Goal: Information Seeking & Learning: Learn about a topic

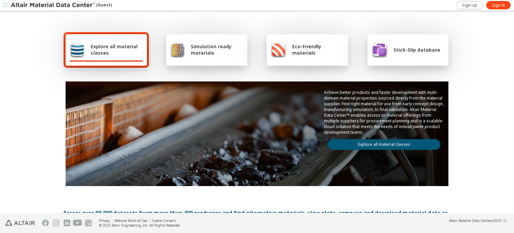
click at [191, 56] on div "Simulation ready materials" at bounding box center [206, 50] width 73 height 16
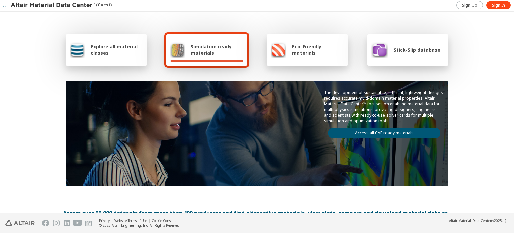
click at [292, 48] on span "Eco-Friendly materials" at bounding box center [318, 49] width 52 height 13
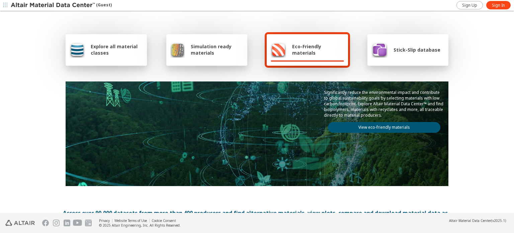
click at [401, 52] on span "Stick-Slip database" at bounding box center [417, 50] width 47 height 6
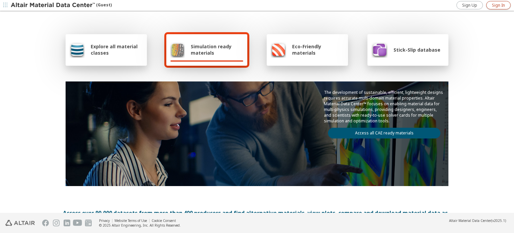
click at [493, 6] on span "Sign In" at bounding box center [498, 5] width 13 height 5
click at [108, 60] on div at bounding box center [106, 60] width 73 height 1
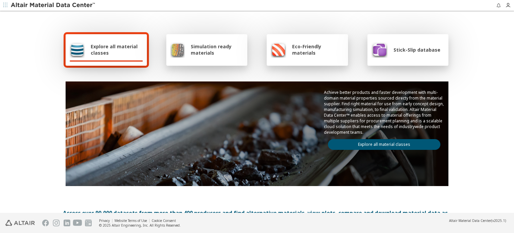
click at [5, 6] on icon "button" at bounding box center [5, 5] width 4 height 4
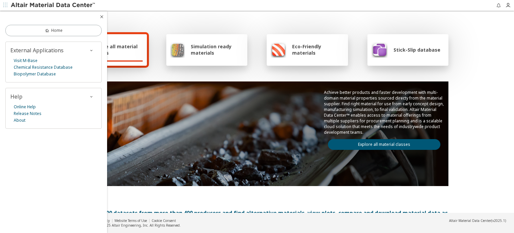
click at [102, 17] on icon "button" at bounding box center [101, 16] width 5 height 5
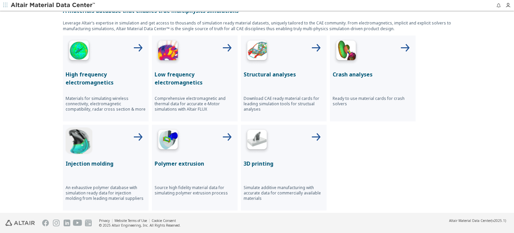
scroll to position [268, 0]
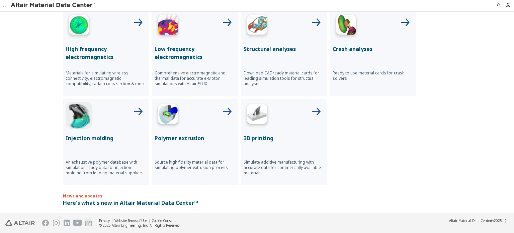
click at [281, 39] on div "Structural analyses Download CAE ready material cards for leading simulation to…" at bounding box center [284, 53] width 86 height 86
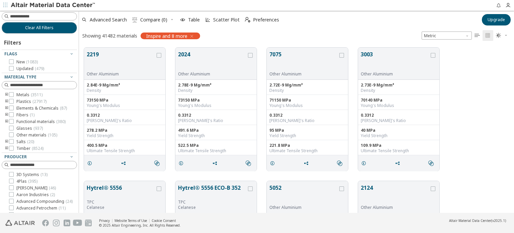
scroll to position [5, 5]
click at [88, 162] on icon "grid" at bounding box center [89, 162] width 5 height 5
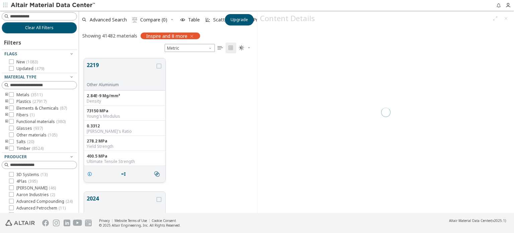
scroll to position [155, 173]
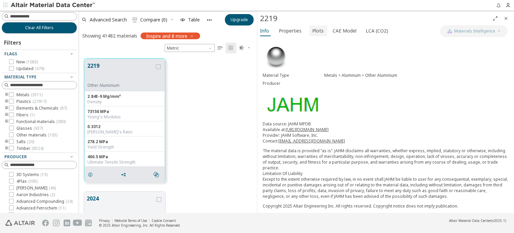
click at [312, 32] on span "Plots" at bounding box center [317, 30] width 11 height 11
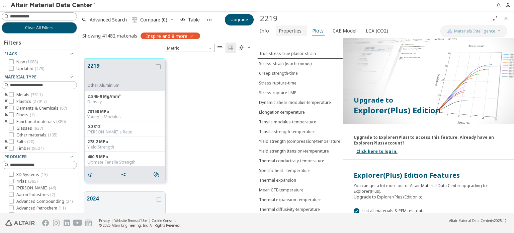
click at [291, 32] on span "Properties" at bounding box center [290, 30] width 23 height 11
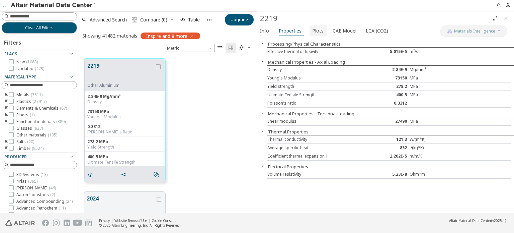
click at [316, 30] on span "Plots" at bounding box center [317, 30] width 11 height 11
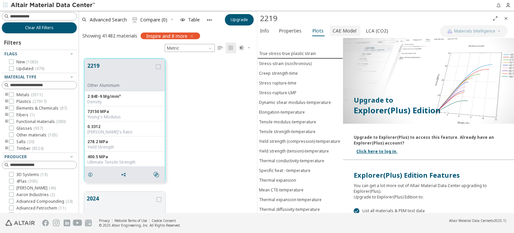
click at [336, 30] on span "CAE Model" at bounding box center [345, 30] width 24 height 11
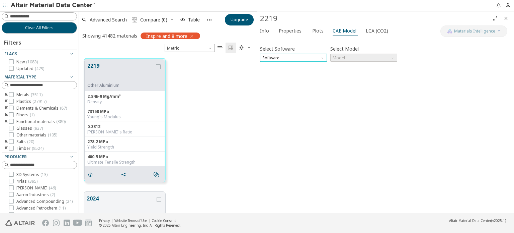
click at [319, 59] on span "Software" at bounding box center [293, 58] width 67 height 8
click at [370, 30] on span "LCA (CO2)" at bounding box center [377, 30] width 22 height 11
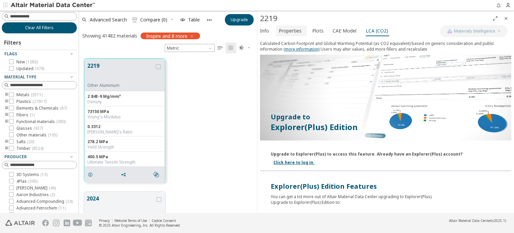
click at [288, 32] on span "Properties" at bounding box center [290, 30] width 23 height 11
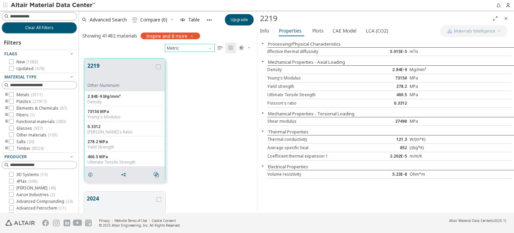
click at [210, 49] on span "Unit System" at bounding box center [210, 46] width 5 height 5
click at [218, 124] on div "2219 Other Aluminium 2.84E-9 Mg/mm³ Density 73150 MPa Young's Modulus 0.3312 Po…" at bounding box center [168, 119] width 178 height 133
click at [263, 31] on span "Info" at bounding box center [264, 30] width 9 height 11
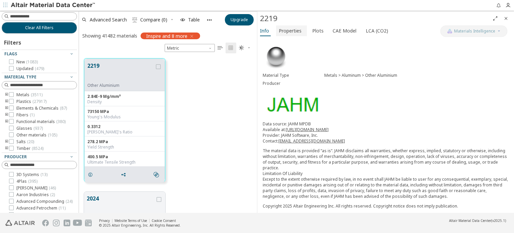
click at [296, 31] on span "Properties" at bounding box center [290, 30] width 23 height 11
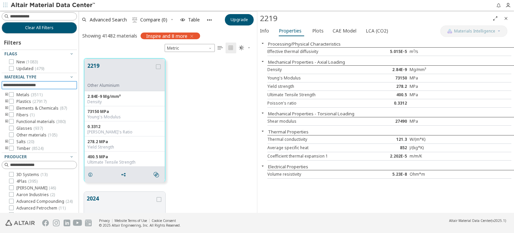
click at [29, 84] on input at bounding box center [40, 84] width 74 height 7
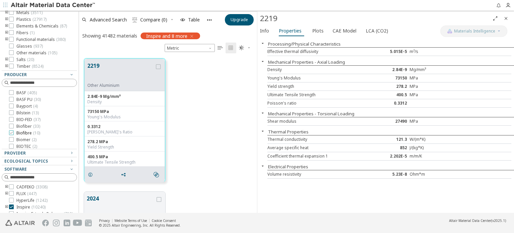
scroll to position [167, 0]
click at [11, 135] on icon at bounding box center [11, 132] width 5 height 5
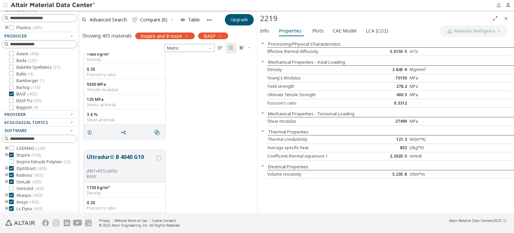
scroll to position [1674, 0]
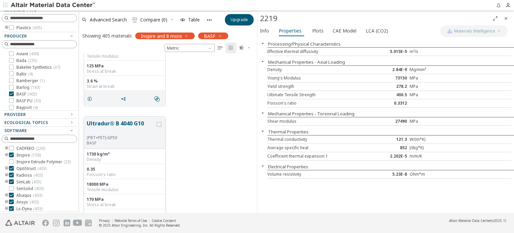
click at [107, 123] on button "Ultradur® B 4040 G10" at bounding box center [121, 127] width 69 height 16
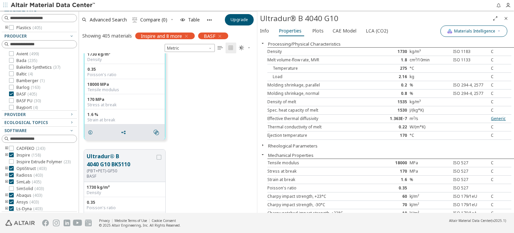
click at [500, 30] on icon "button" at bounding box center [499, 31] width 4 height 4
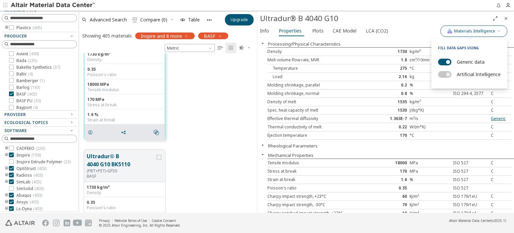
click at [500, 30] on icon "button" at bounding box center [499, 31] width 4 height 4
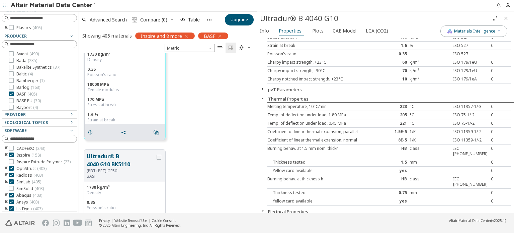
scroll to position [100, 0]
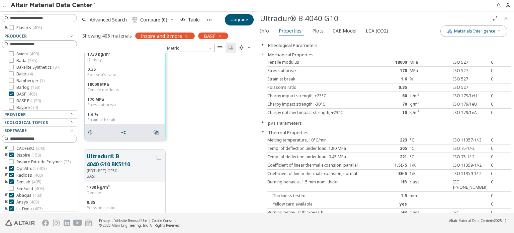
click at [262, 120] on icon "button" at bounding box center [262, 122] width 5 height 5
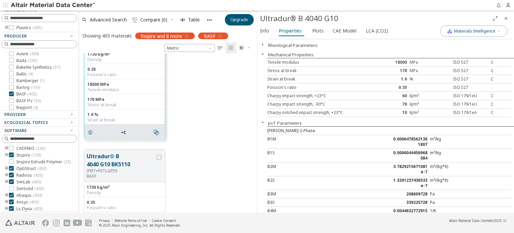
click at [262, 120] on icon "button" at bounding box center [262, 122] width 5 height 5
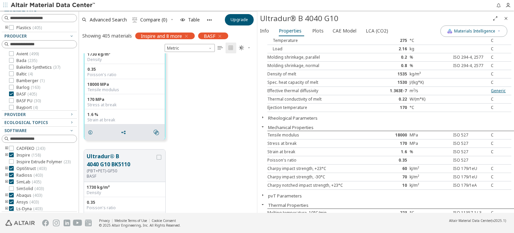
scroll to position [0, 0]
